Goal: Information Seeking & Learning: Learn about a topic

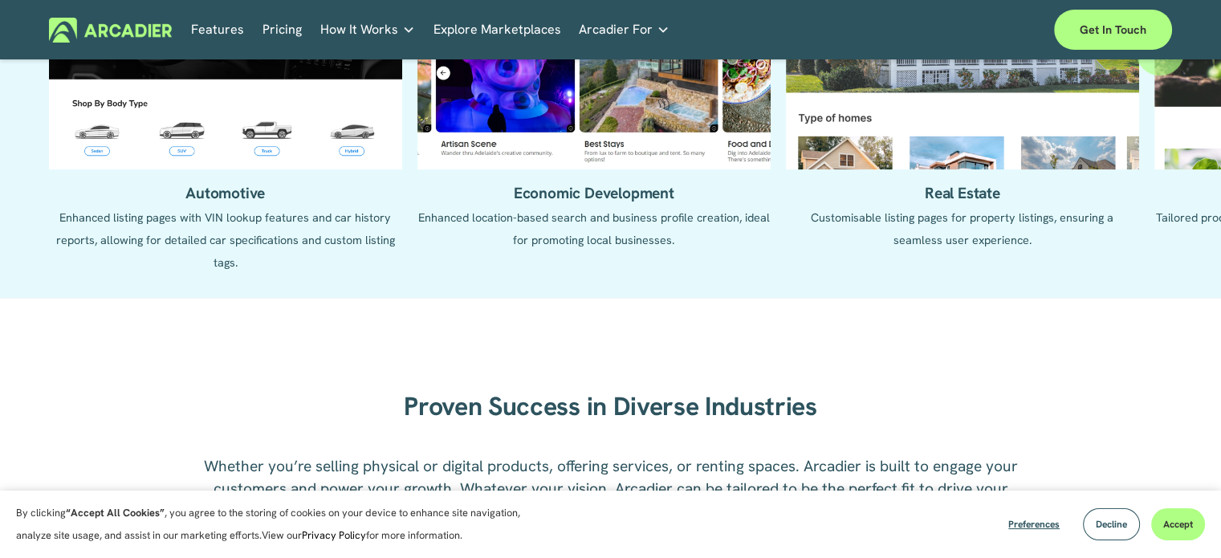
scroll to position [1797, 0]
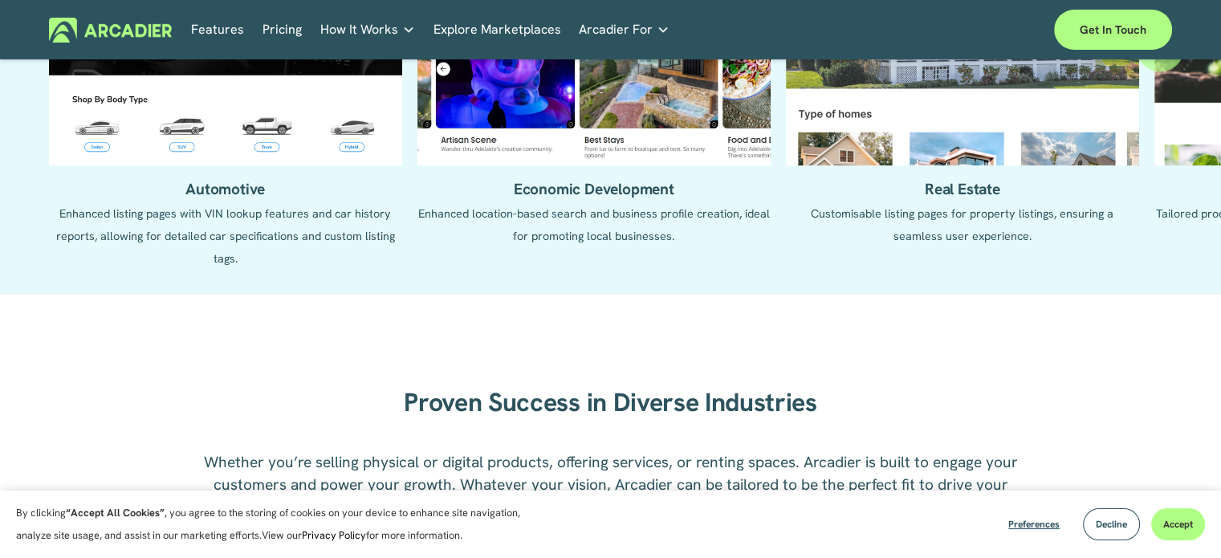
click at [248, 29] on nav "Features Pricing How It Works Why Arcadier Partners About Us Contact Partners" at bounding box center [430, 30] width 478 height 25
click at [226, 38] on link "Features" at bounding box center [217, 30] width 53 height 25
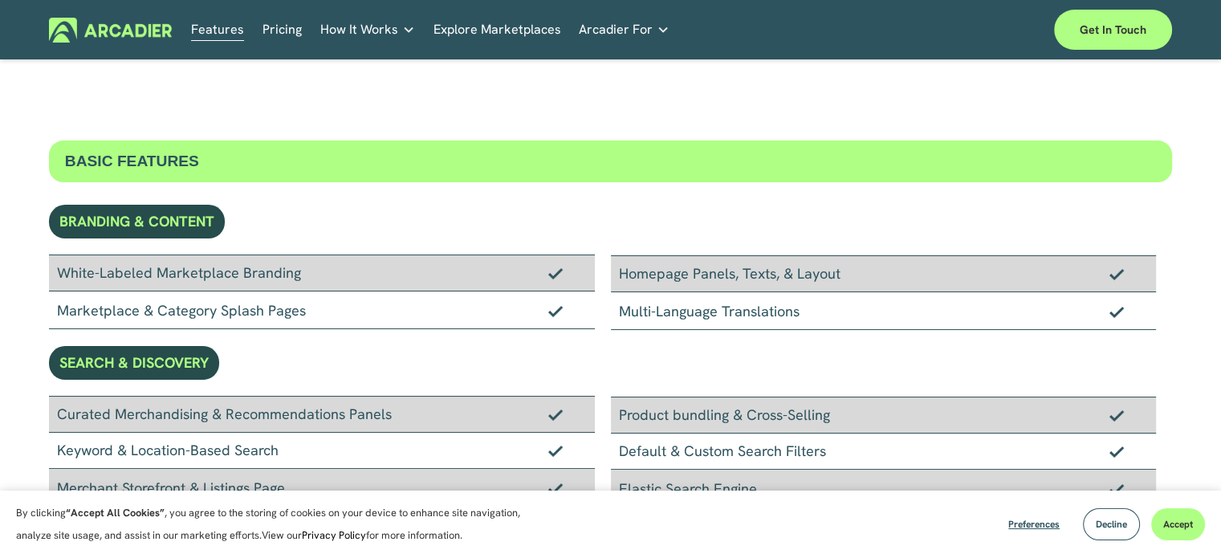
scroll to position [161, 0]
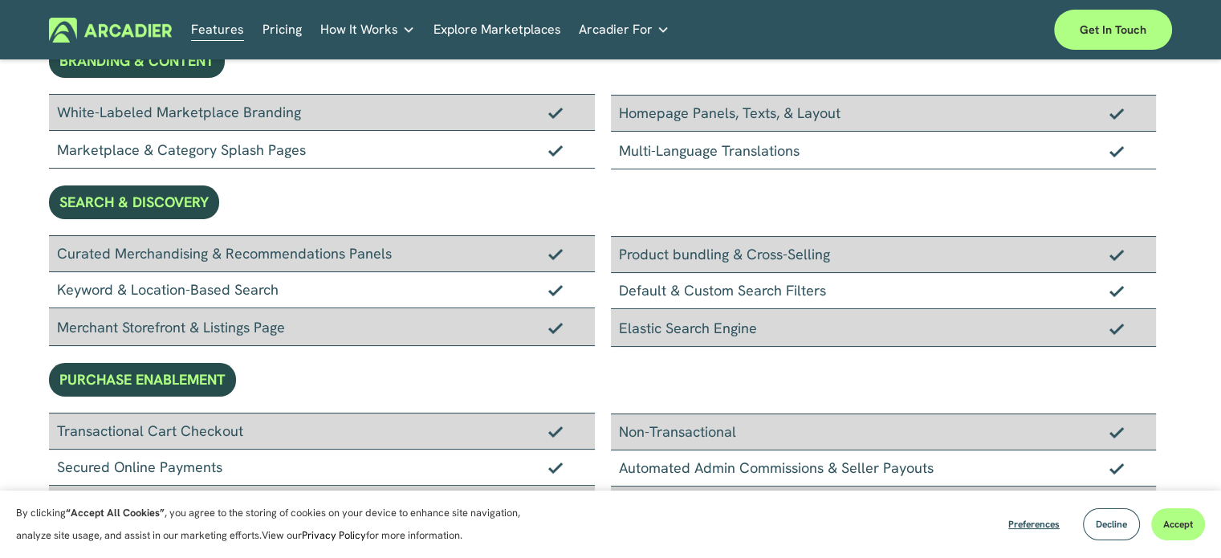
click at [0, 0] on link "Auto Parts We streamline and improve operations through our Auto Parts market p…" at bounding box center [0, 0] width 0 height 0
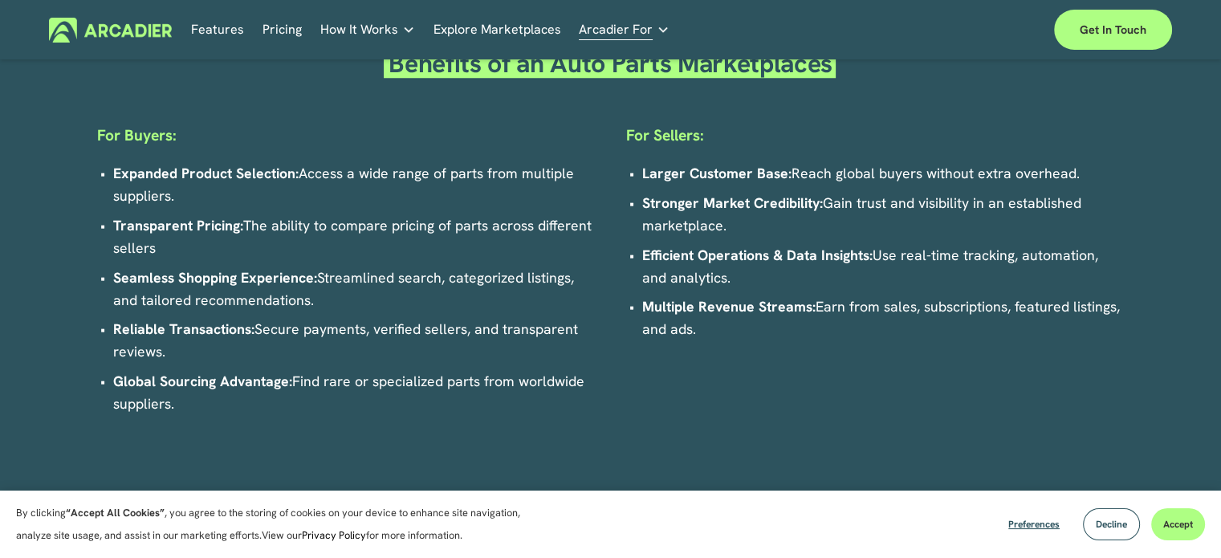
scroll to position [991, 0]
